Goal: Task Accomplishment & Management: Manage account settings

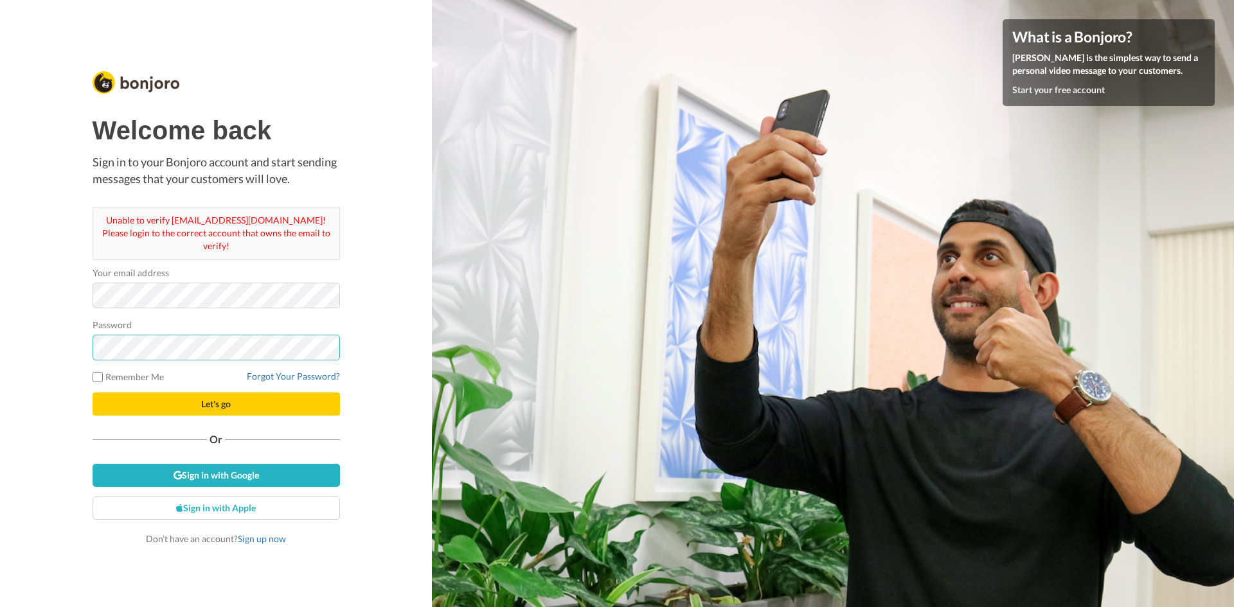
click at [93, 393] on button "Let's go" at bounding box center [216, 404] width 247 height 23
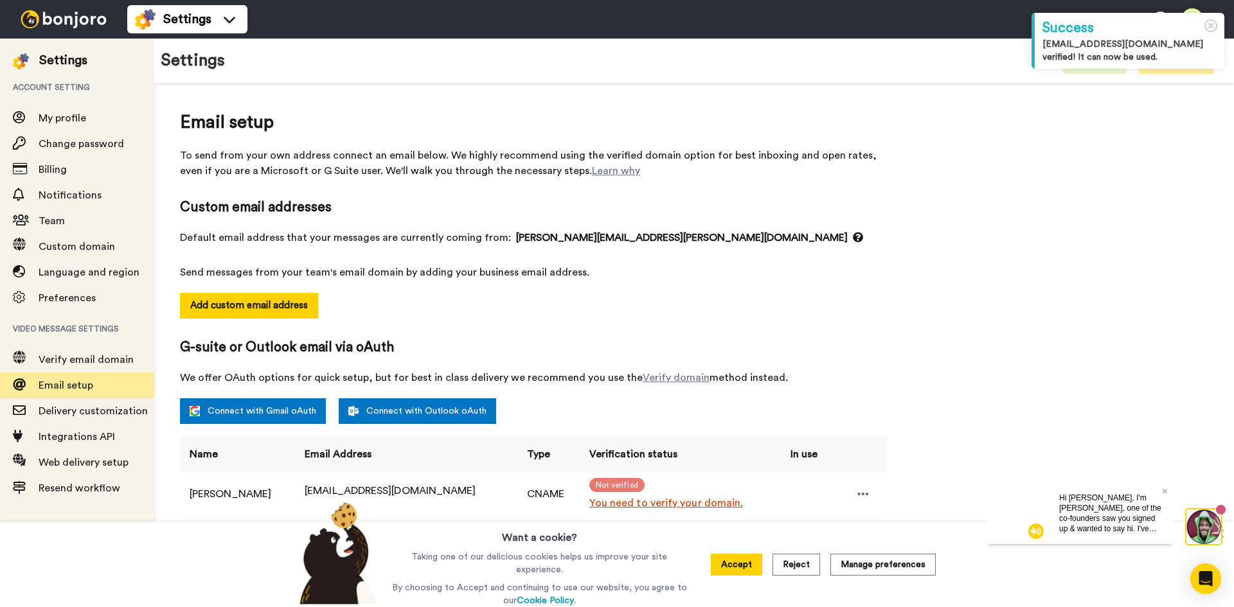
scroll to position [117, 0]
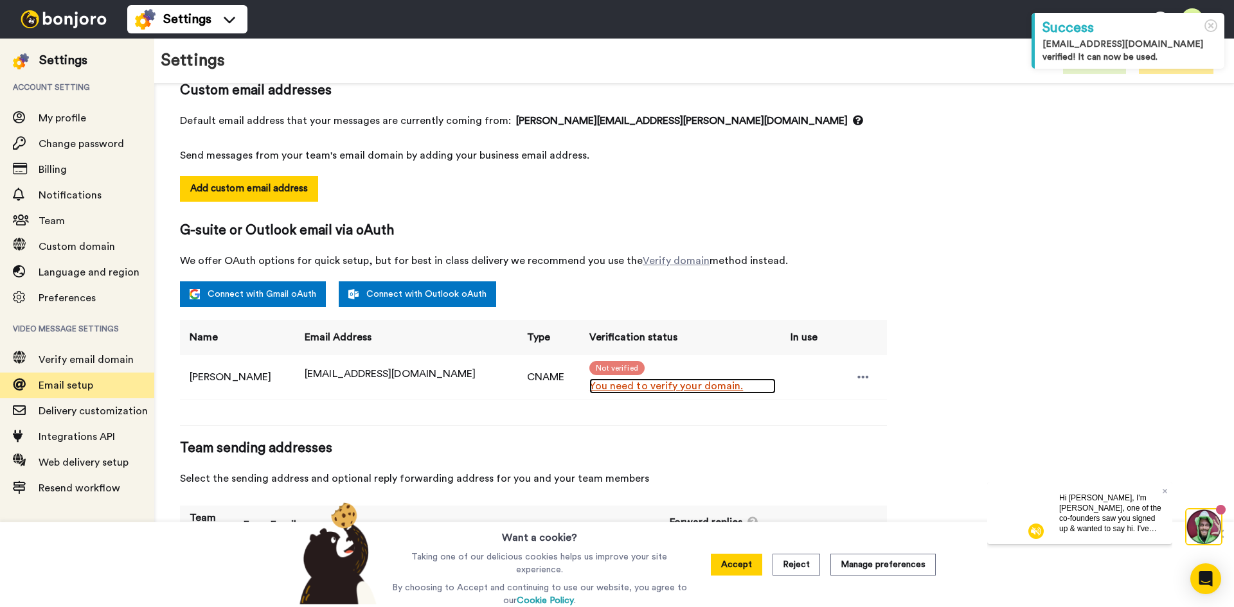
click at [599, 387] on link "You need to verify your domain." at bounding box center [682, 385] width 186 height 15
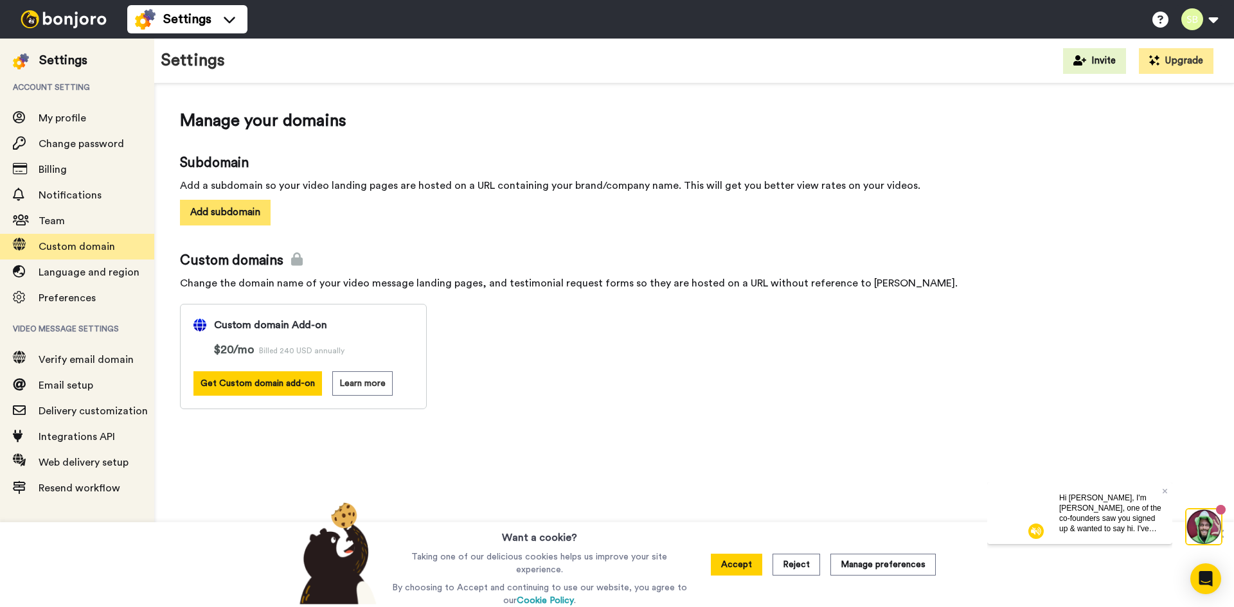
click at [199, 224] on button "Add subdomain" at bounding box center [225, 212] width 91 height 25
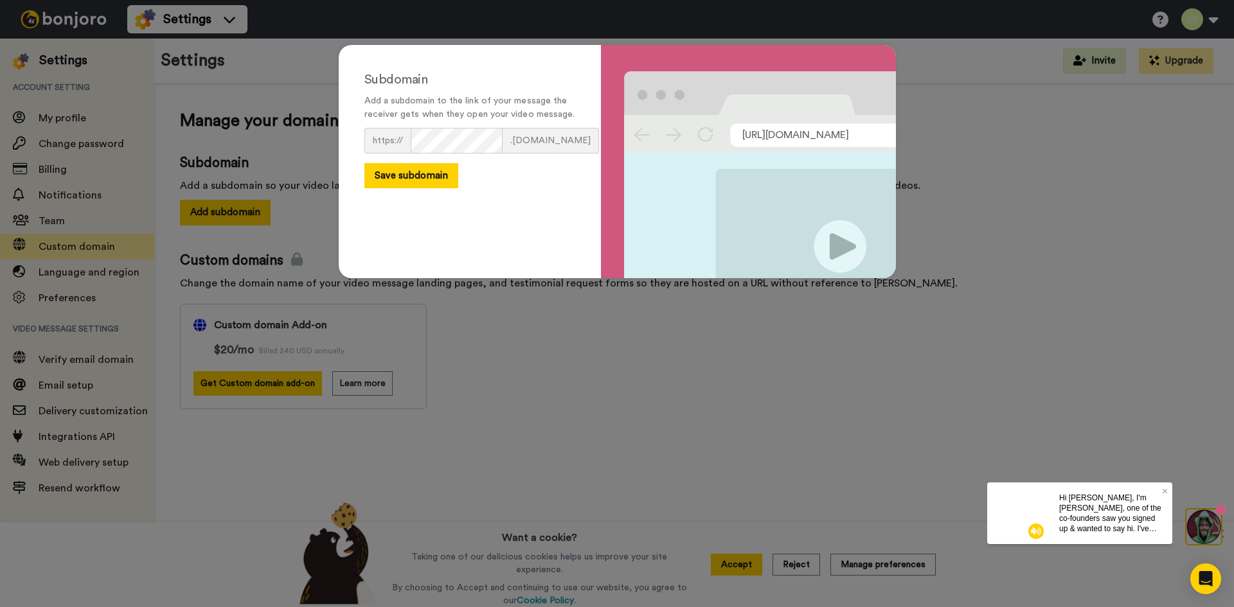
click at [509, 154] on span ".[DOMAIN_NAME]" at bounding box center [550, 141] width 96 height 26
click at [380, 188] on button "Save subdomain" at bounding box center [411, 175] width 94 height 25
